Goal: Find contact information: Find contact information

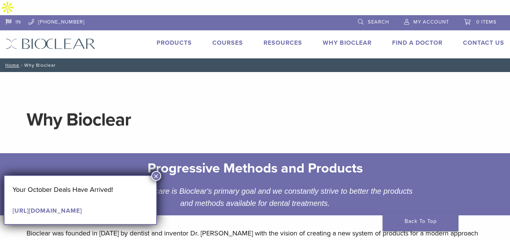
scroll to position [196, 0]
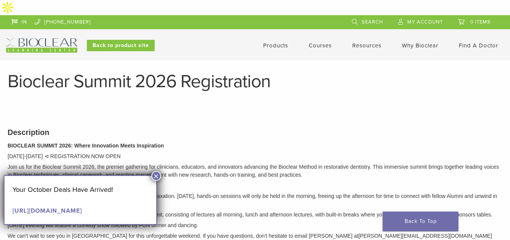
click at [155, 176] on button "×" at bounding box center [156, 176] width 10 height 10
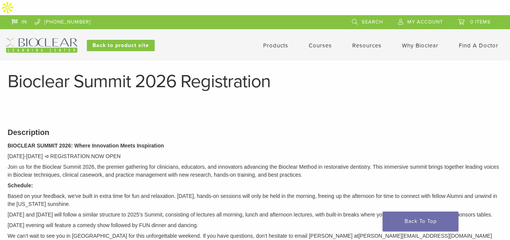
scroll to position [272, 0]
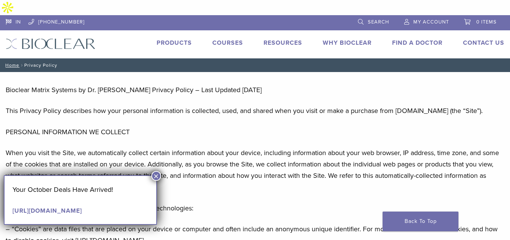
click at [156, 175] on button "×" at bounding box center [156, 176] width 10 height 10
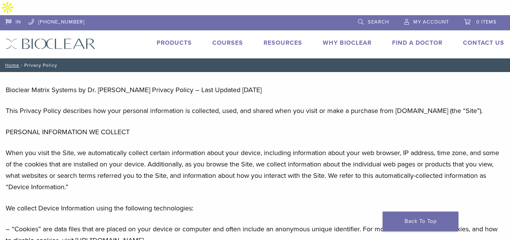
scroll to position [663, 0]
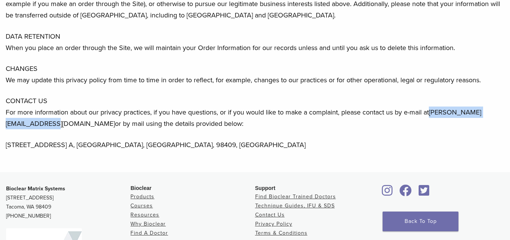
drag, startPoint x: 89, startPoint y: 120, endPoint x: 0, endPoint y: 119, distance: 88.7
copy p "jennifer@bioclearmatrix.com"
